Goal: Register for event/course

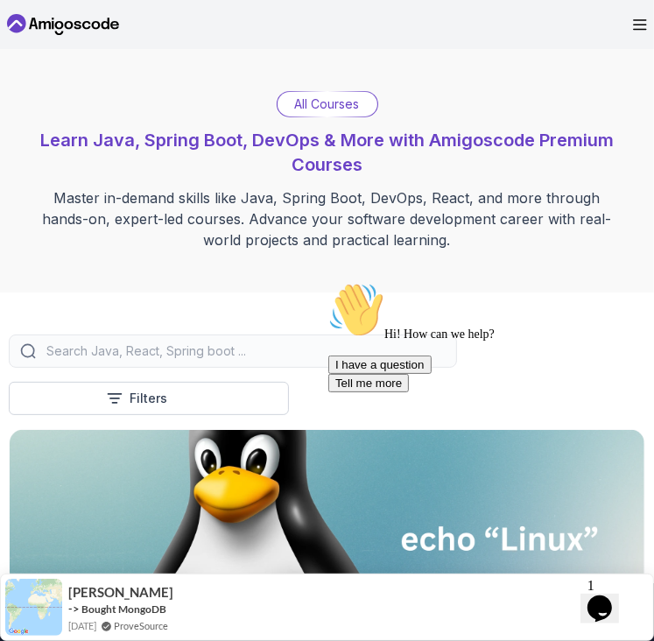
click at [323, 115] on div "All Courses" at bounding box center [327, 104] width 100 height 25
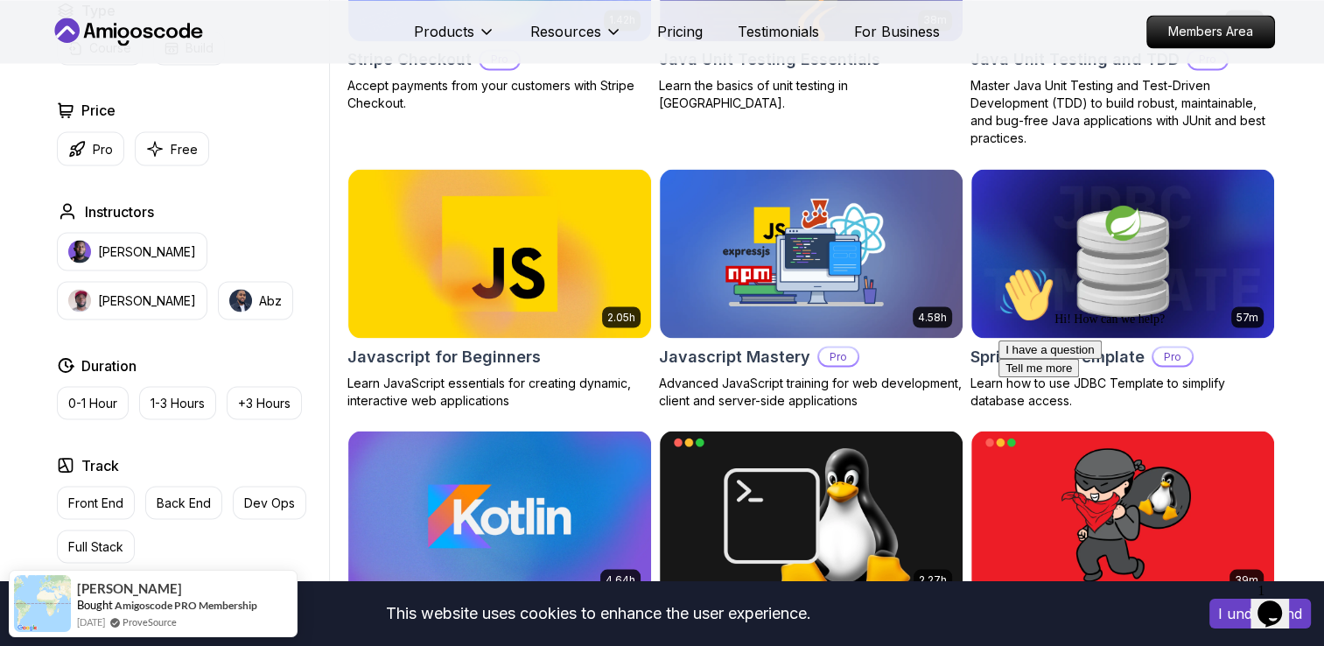
scroll to position [3162, 0]
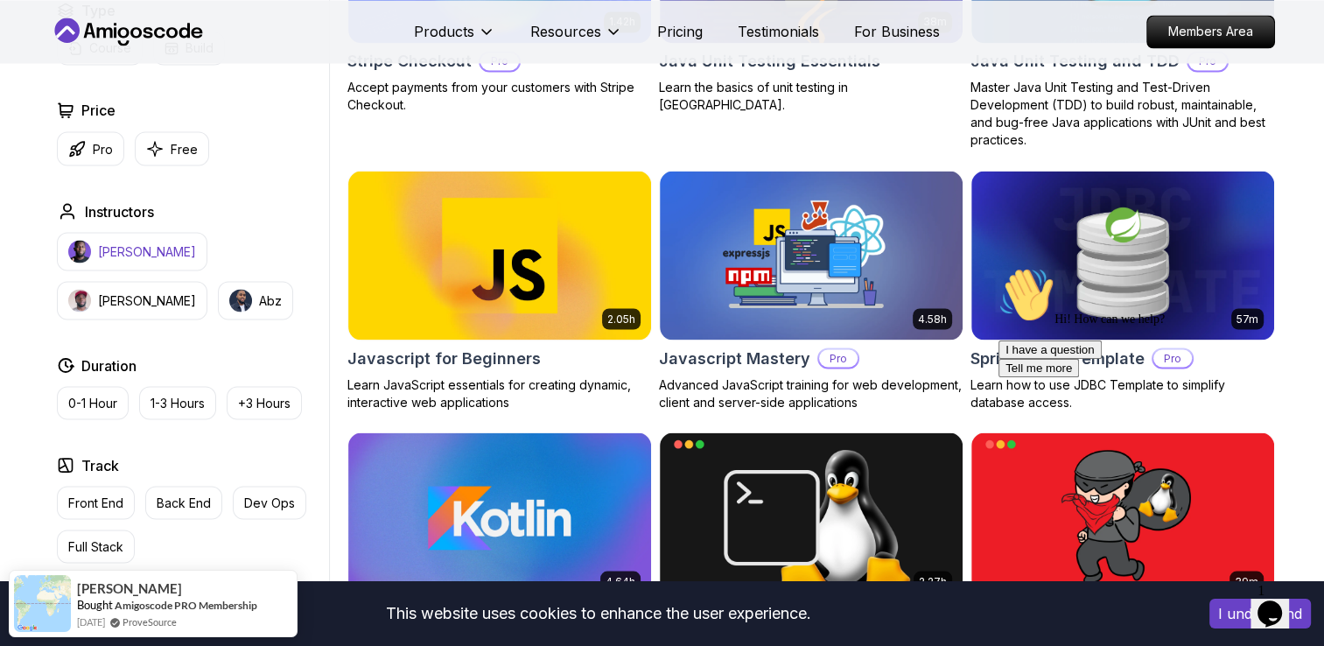
click at [158, 246] on p "[PERSON_NAME]" at bounding box center [147, 251] width 98 height 18
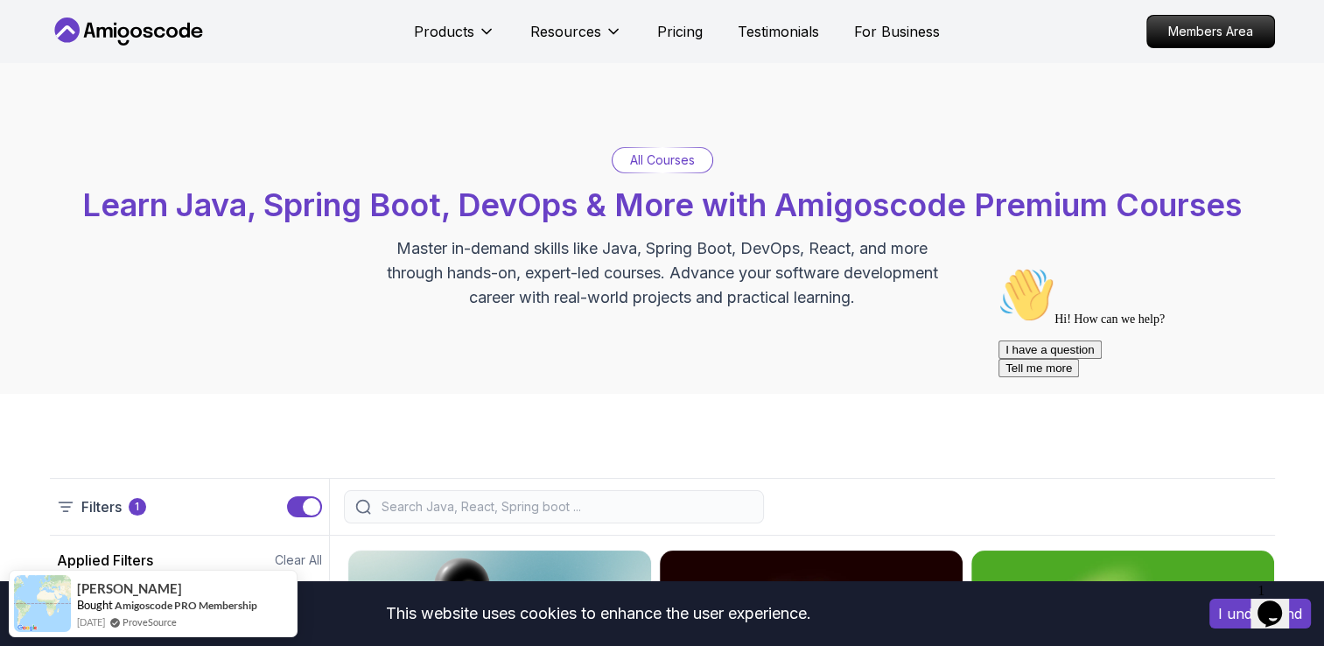
click at [137, 41] on icon at bounding box center [129, 32] width 158 height 28
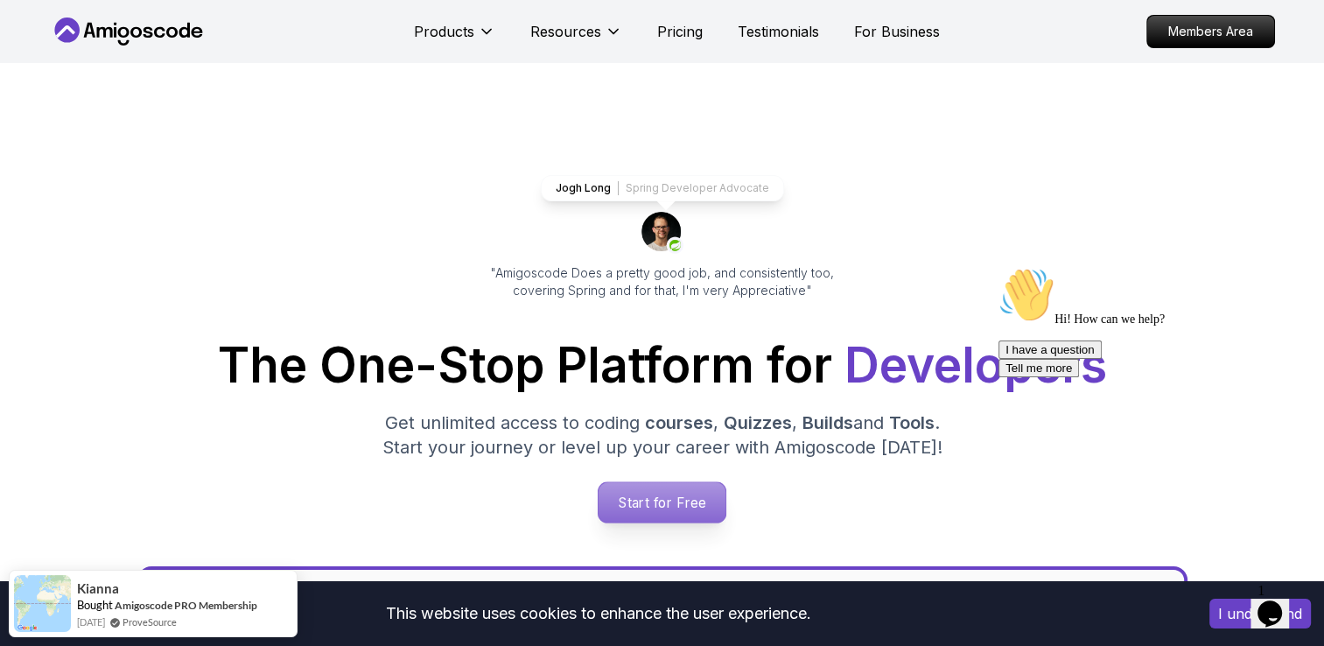
click at [653, 502] on p "Start for Free" at bounding box center [662, 502] width 127 height 40
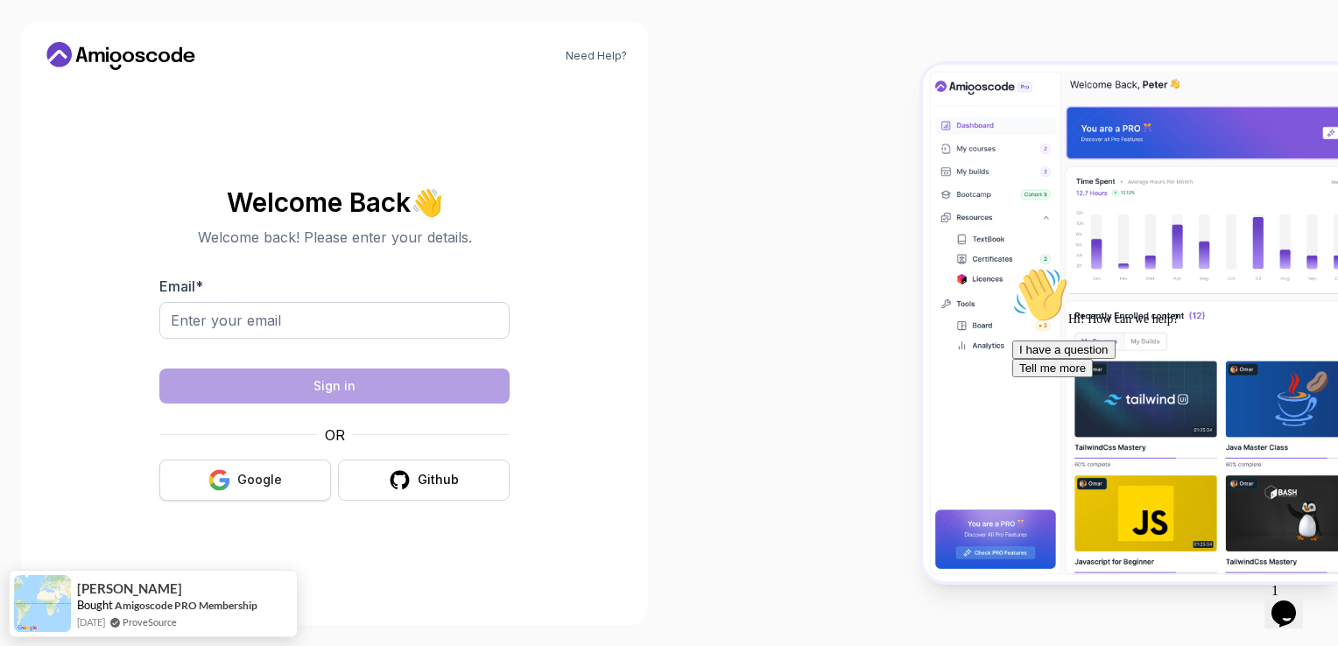
click at [249, 474] on div "Google" at bounding box center [259, 480] width 45 height 18
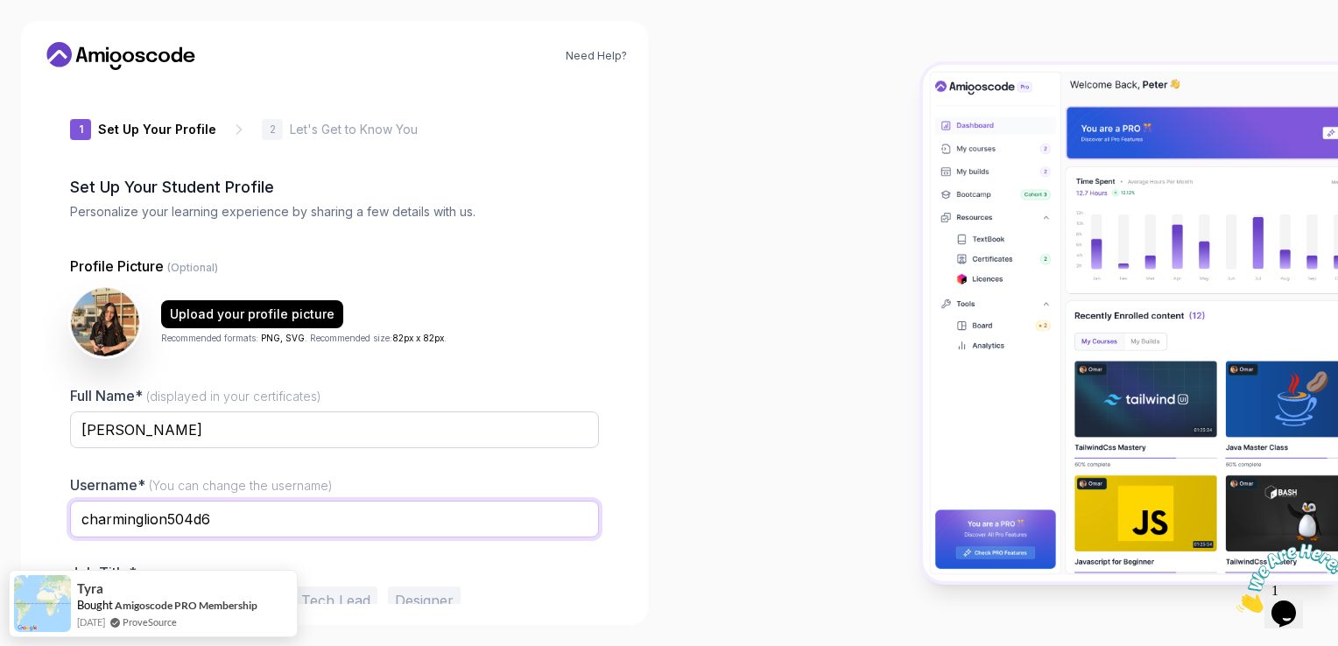
drag, startPoint x: 214, startPoint y: 514, endPoint x: 47, endPoint y: 534, distance: 167.5
click at [47, 534] on div "1 Set Up Your Profile 1 Set Up Your Profile 2 Let's Get to Know You Set Up Your…" at bounding box center [334, 344] width 585 height 520
type input "kenzoferrari"
click at [47, 534] on div "1 Set Up Your Profile 1 Set Up Your Profile 2 Let's Get to Know You Set Up Your…" at bounding box center [334, 344] width 585 height 520
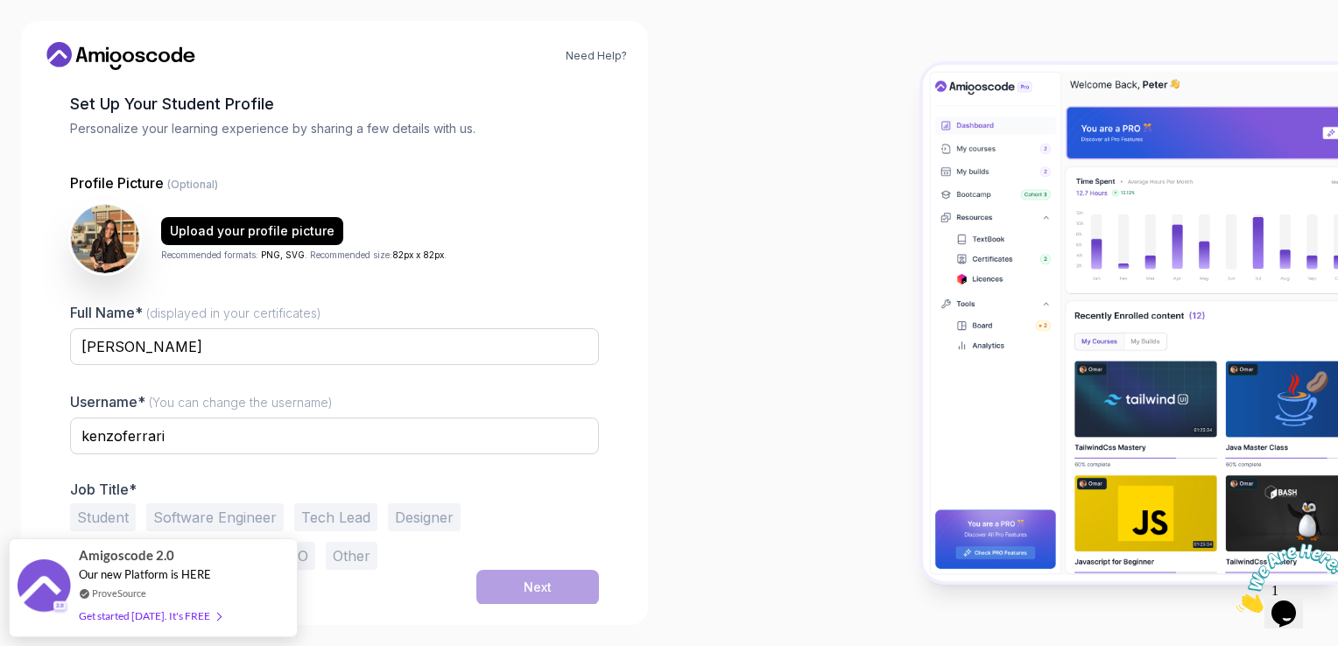
click at [95, 516] on button "Student" at bounding box center [103, 517] width 66 height 28
click at [516, 591] on button "Next" at bounding box center [537, 587] width 123 height 35
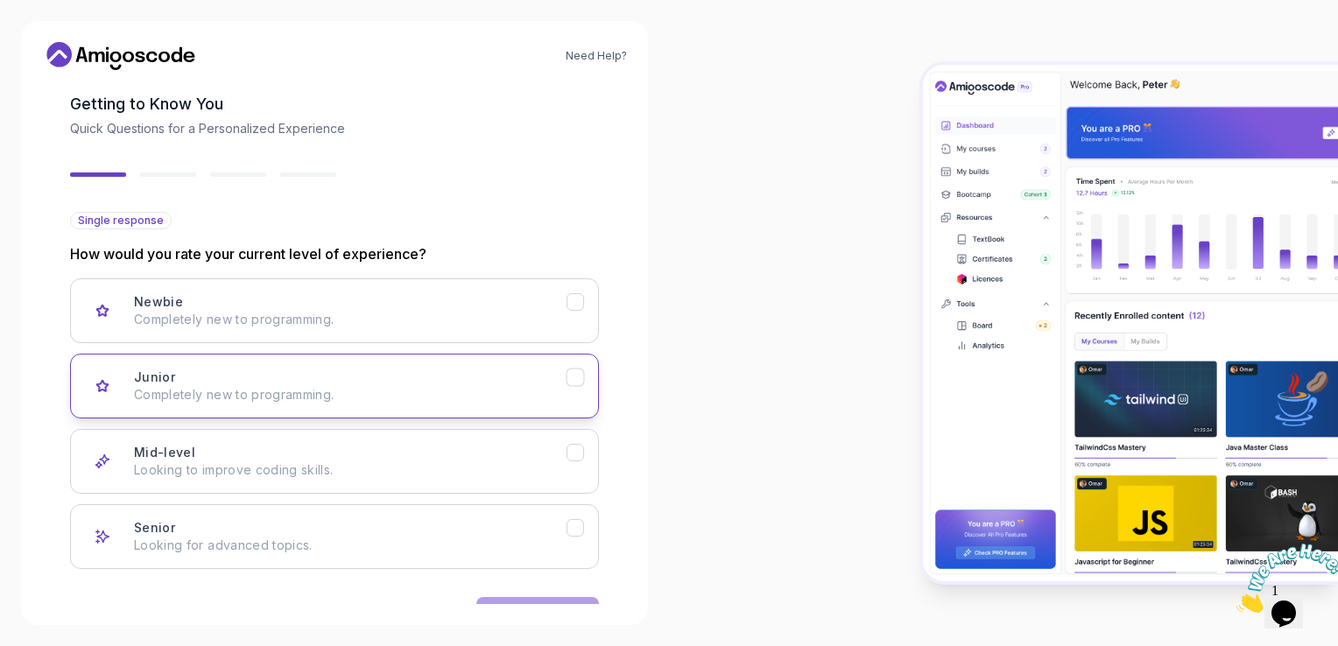
click at [434, 382] on div "Junior Completely new to programming." at bounding box center [350, 386] width 432 height 35
click at [439, 448] on div "Mid-level Looking to improve coding skills." at bounding box center [350, 461] width 432 height 35
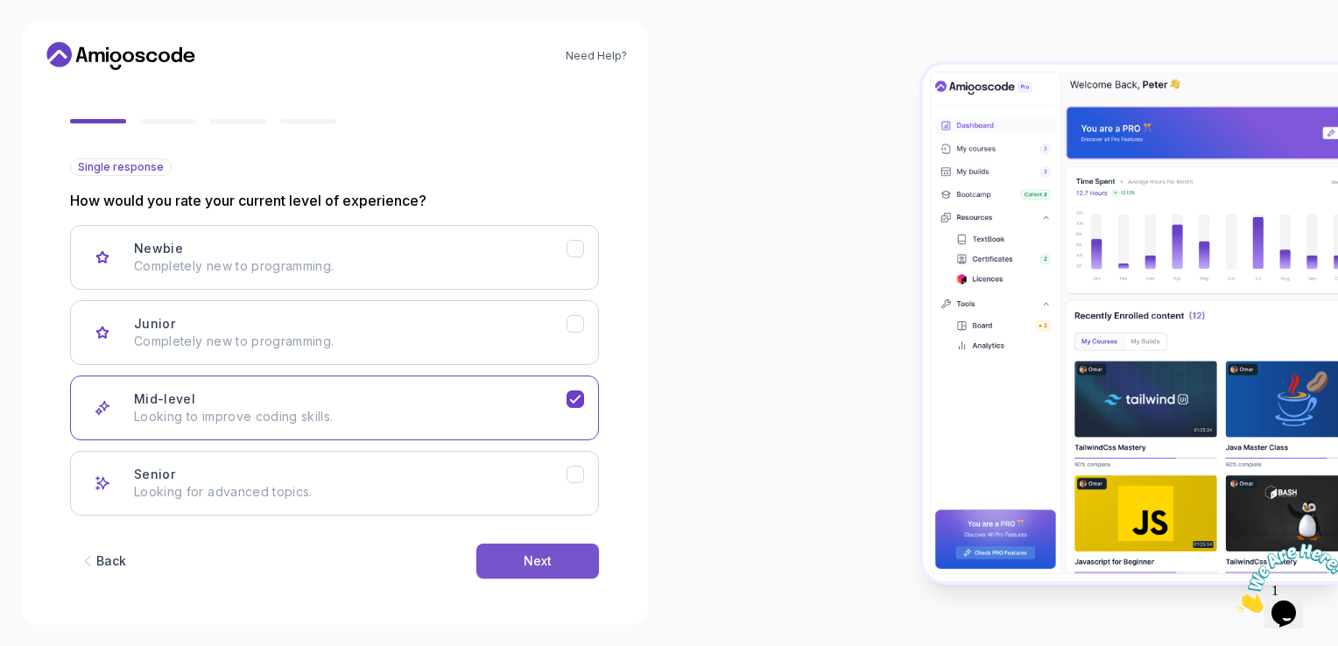
click at [533, 555] on div "Next" at bounding box center [537, 561] width 28 height 18
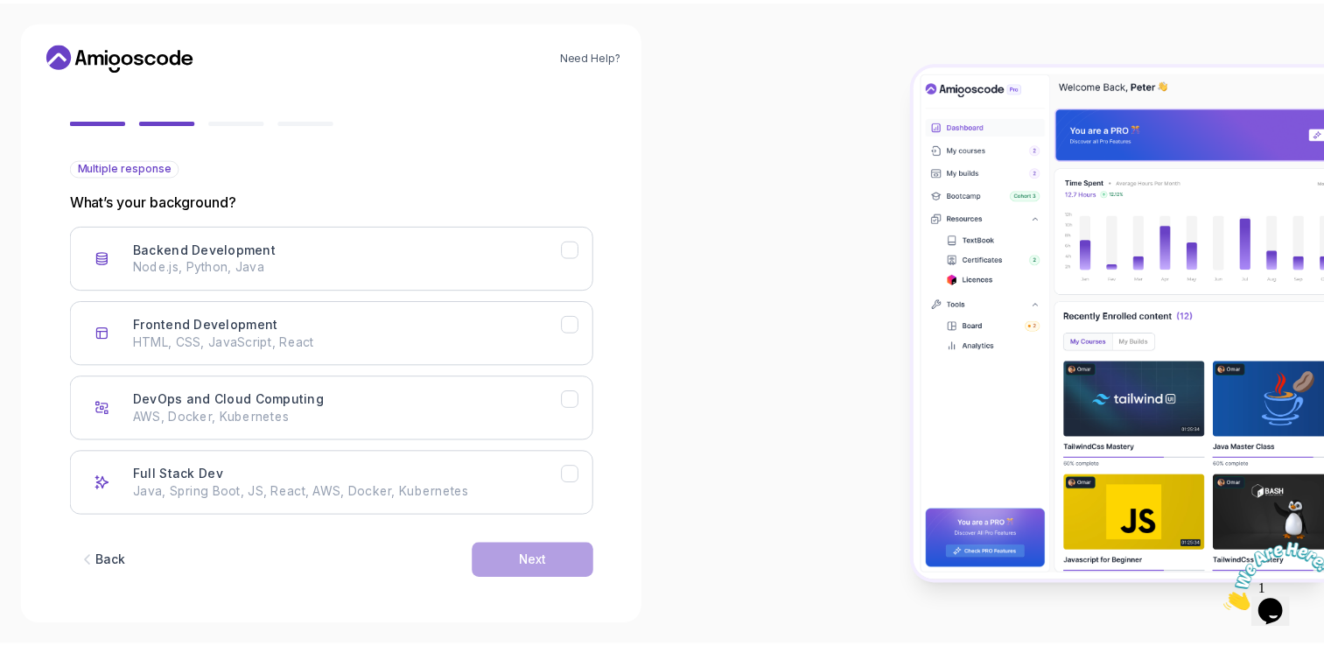
scroll to position [0, 0]
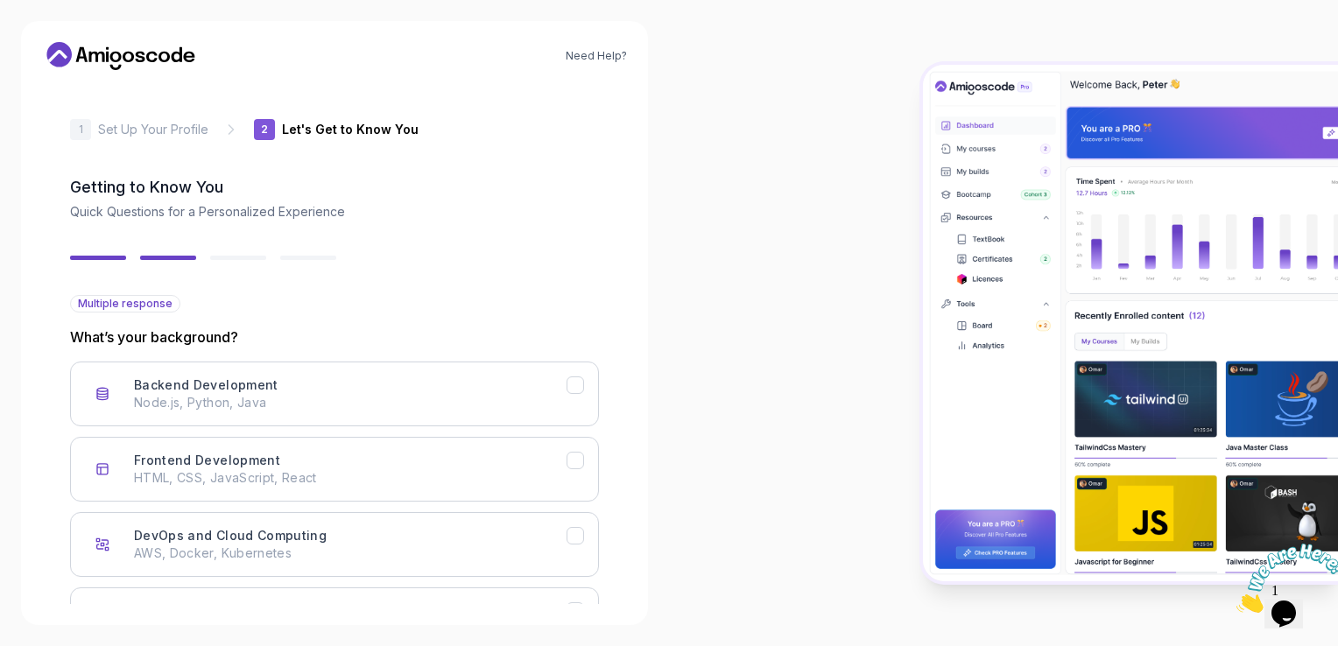
click at [155, 47] on icon at bounding box center [121, 56] width 158 height 28
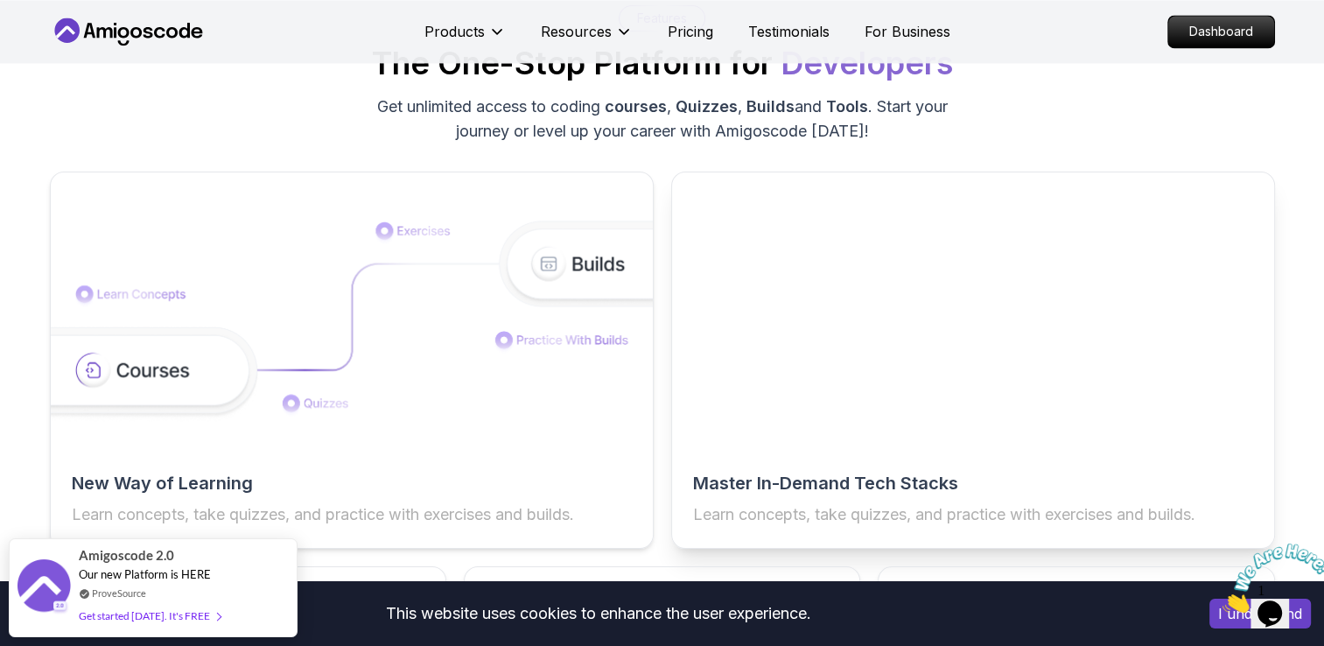
scroll to position [2747, 0]
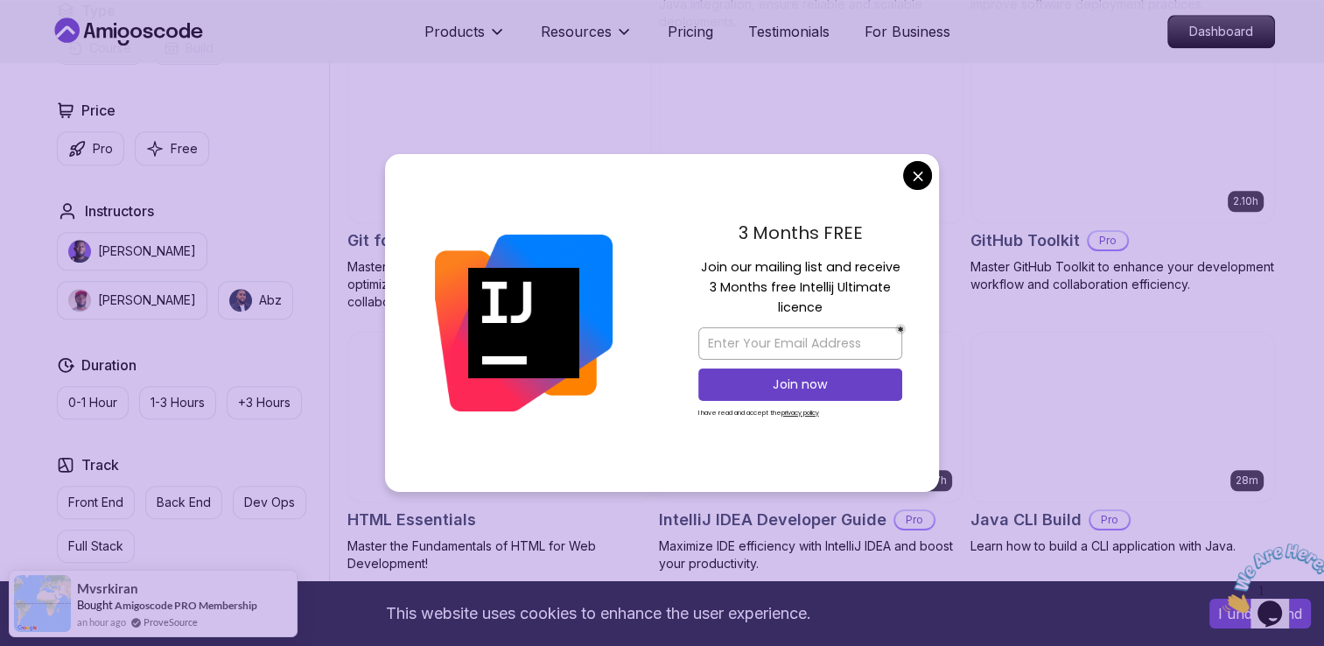
scroll to position [1884, 0]
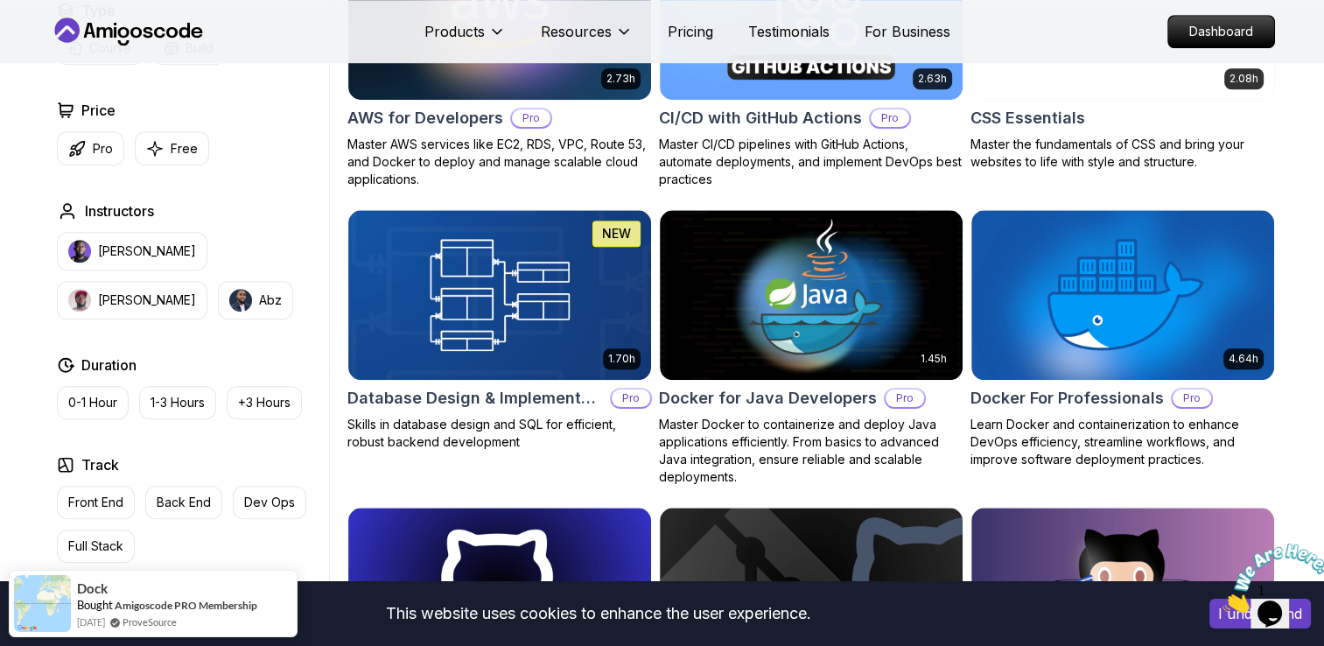
scroll to position [1390, 0]
